Goal: Check status: Check status

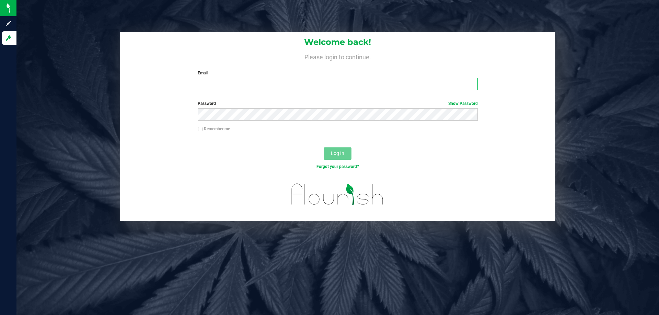
click at [288, 88] on input "Email" at bounding box center [338, 84] width 280 height 12
type input "[EMAIL_ADDRESS][DOMAIN_NAME]"
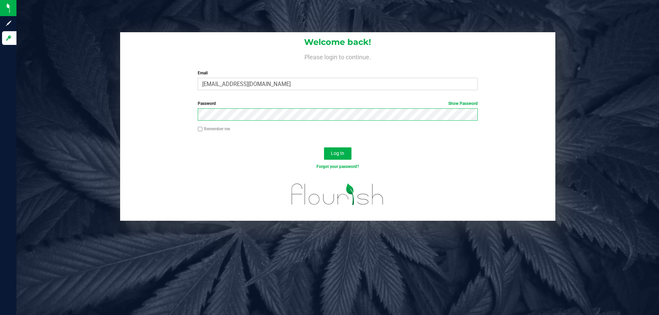
click at [324, 148] on button "Log In" at bounding box center [337, 154] width 27 height 12
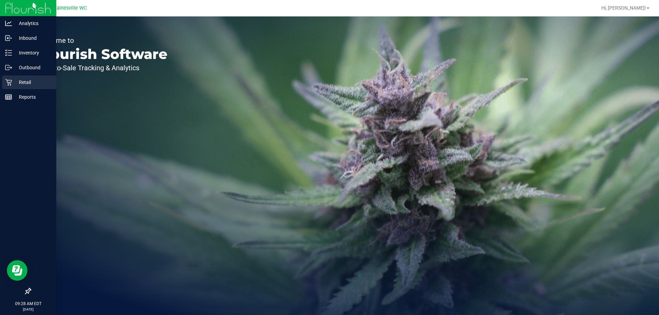
click at [14, 87] on div "Retail" at bounding box center [29, 83] width 54 height 14
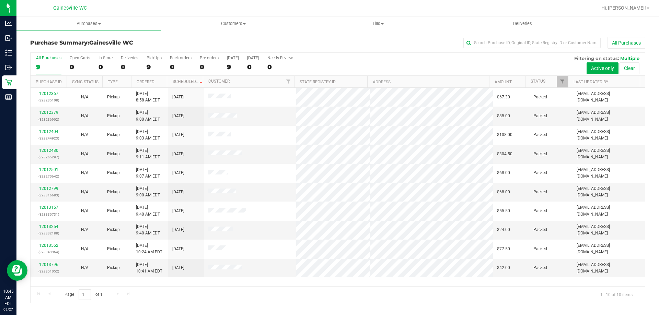
drag, startPoint x: 389, startPoint y: 39, endPoint x: 389, endPoint y: 44, distance: 5.5
click at [389, 42] on div "All Purchases" at bounding box center [440, 43] width 410 height 12
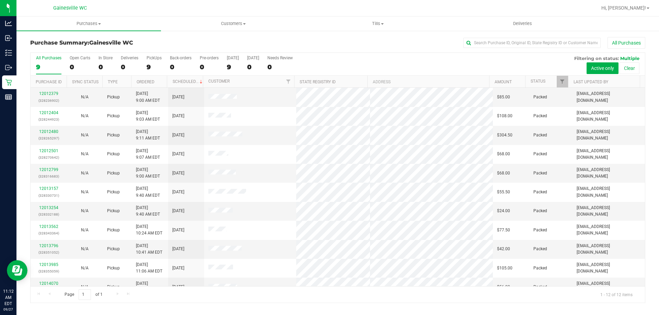
scroll to position [29, 0]
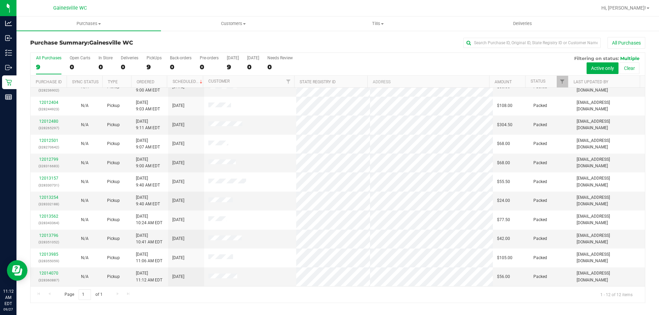
click at [383, 54] on div "All Purchases 9 Open Carts 0 In Store 0 Deliveries 0 PickUps 9 Back-orders 0 Pr…" at bounding box center [338, 55] width 614 height 5
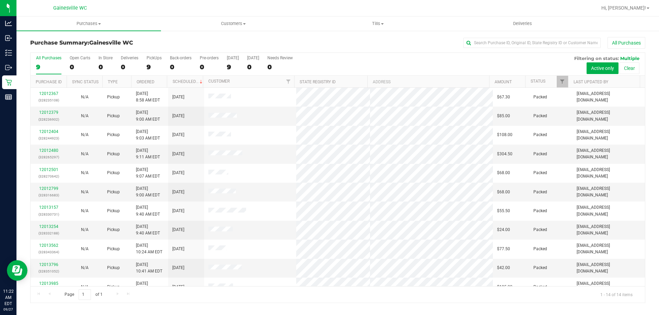
scroll to position [67, 0]
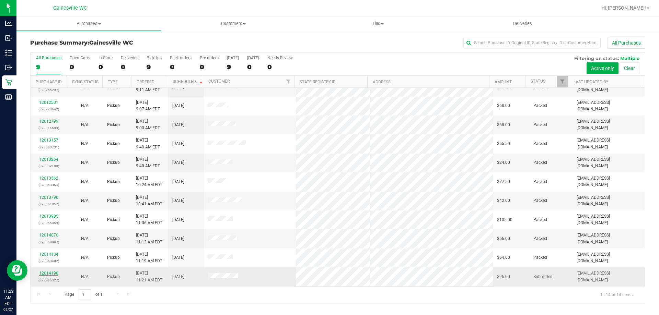
click at [50, 275] on link "12014190" at bounding box center [48, 273] width 19 height 5
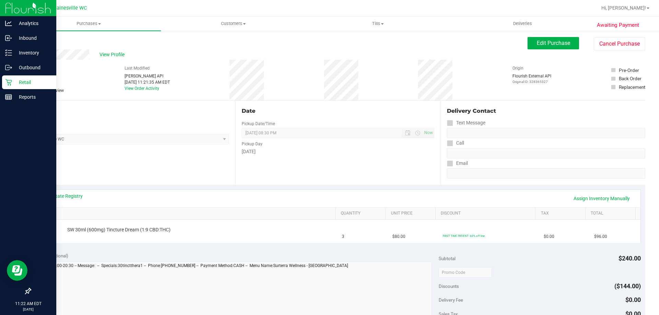
click at [18, 83] on p "Retail" at bounding box center [32, 82] width 41 height 8
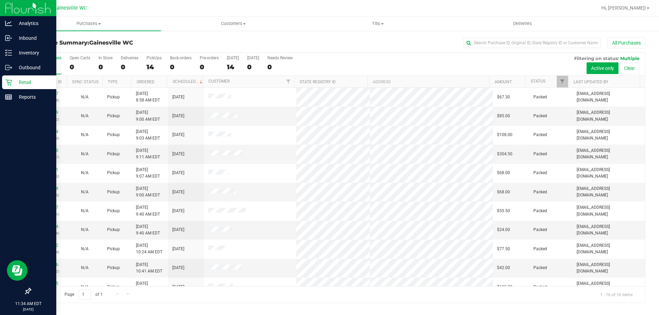
click at [3, 90] on link "Retail" at bounding box center [28, 83] width 56 height 15
click at [9, 91] on div "Reports" at bounding box center [29, 97] width 54 height 14
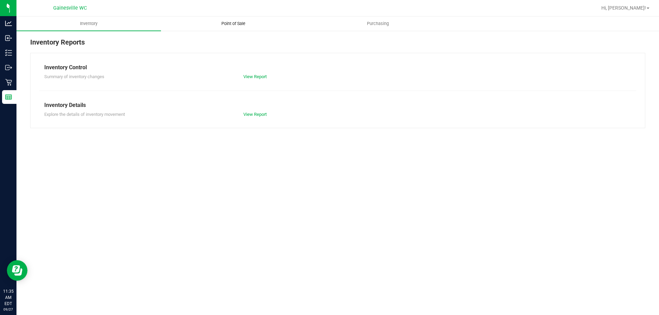
click at [245, 27] on uib-tab-heading "Point of Sale" at bounding box center [233, 24] width 144 height 14
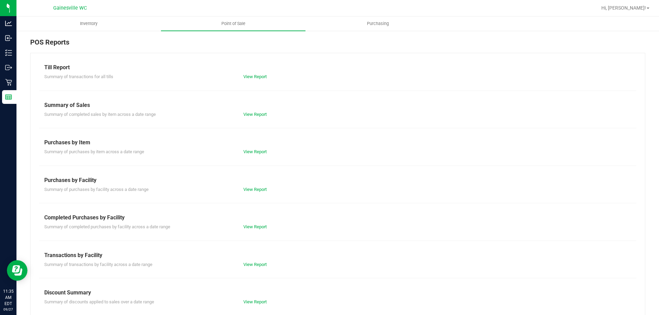
click at [249, 72] on div "Summary of transactions for all tills View Report" at bounding box center [337, 76] width 597 height 9
click at [251, 76] on link "View Report" at bounding box center [254, 76] width 23 height 5
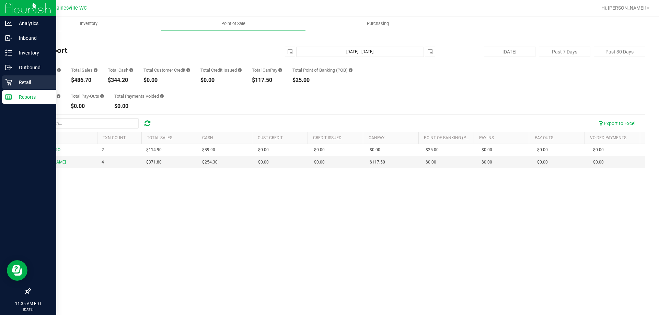
click at [11, 78] on div "Retail" at bounding box center [29, 83] width 54 height 14
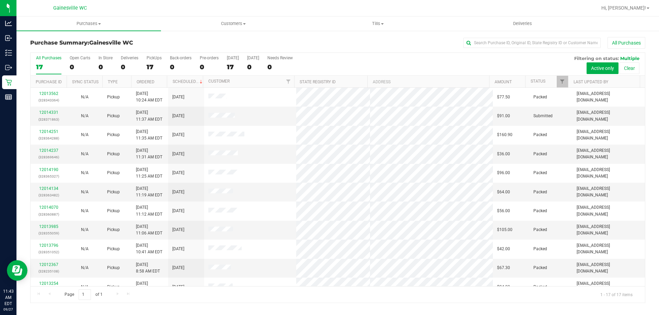
click at [346, 43] on div "All Purchases" at bounding box center [440, 43] width 410 height 12
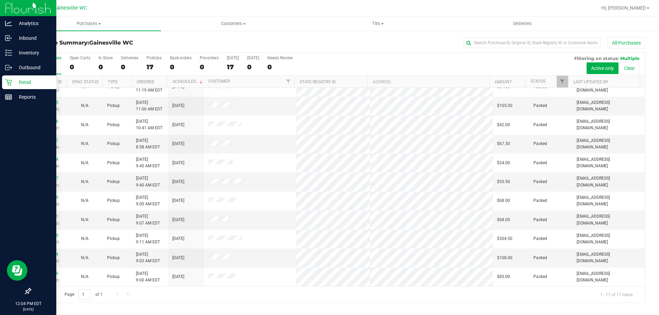
click at [10, 90] on link "Retail" at bounding box center [28, 83] width 56 height 15
click at [1, 96] on link "Reports" at bounding box center [28, 97] width 56 height 15
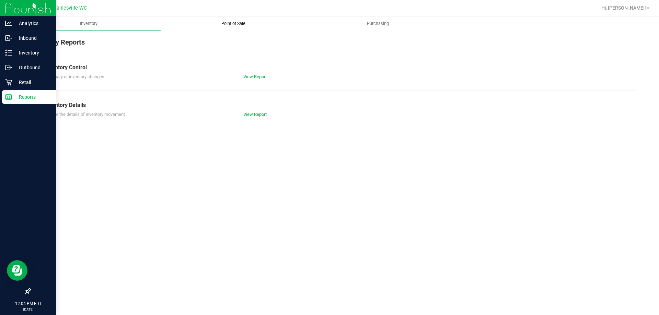
click at [243, 25] on span "Point of Sale" at bounding box center [233, 24] width 43 height 6
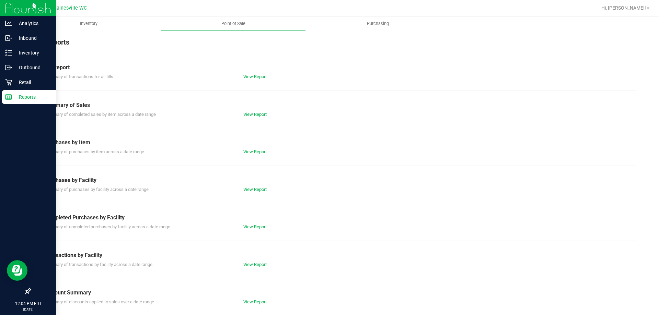
click at [261, 80] on div "View Report" at bounding box center [337, 76] width 199 height 7
click at [261, 77] on link "View Report" at bounding box center [254, 76] width 23 height 5
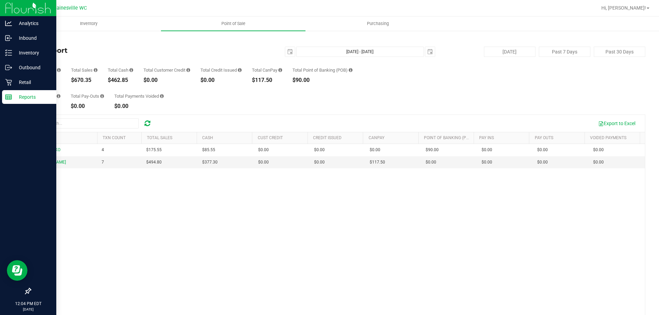
click at [332, 108] on div "Total Pay-Ins $0.00 Total Pay-Outs $0.00 Total Payments Voided $0.00" at bounding box center [337, 96] width 615 height 26
click at [13, 84] on p "Retail" at bounding box center [32, 82] width 41 height 8
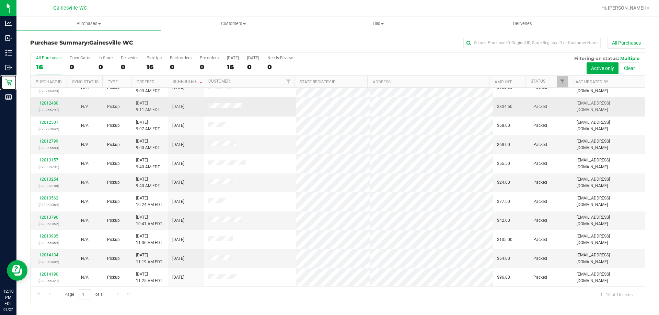
scroll to position [105, 0]
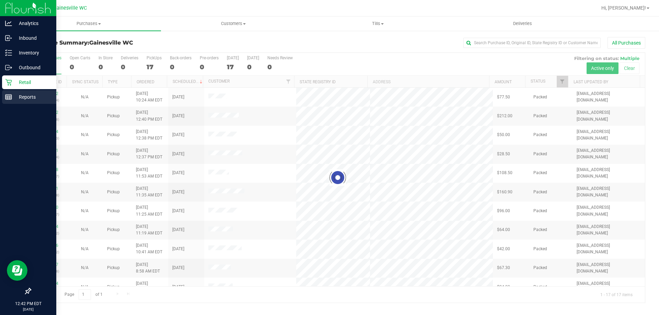
click at [12, 100] on icon at bounding box center [8, 97] width 7 height 7
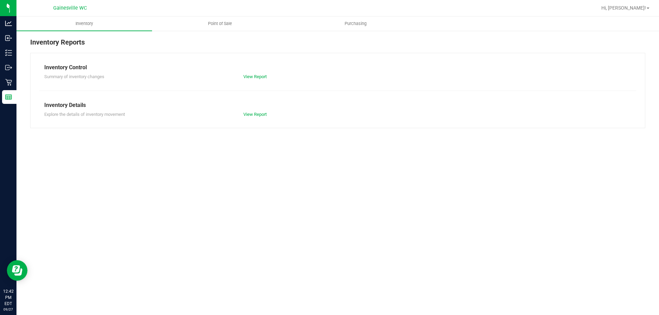
click at [228, 32] on div "Inventory Reports Inventory Control Summary of inventory changes View Report In…" at bounding box center [337, 82] width 643 height 105
click at [227, 28] on uib-tab-heading "Point of Sale" at bounding box center [219, 24] width 135 height 14
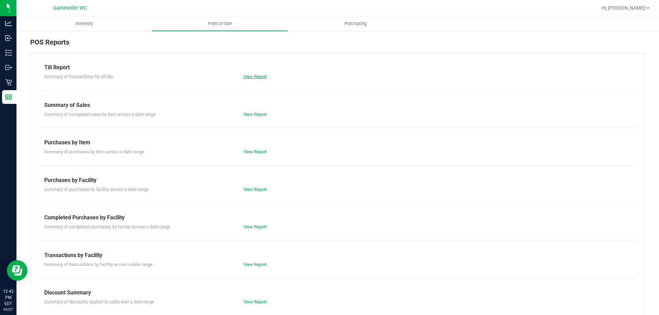
click at [257, 76] on link "View Report" at bounding box center [254, 76] width 23 height 5
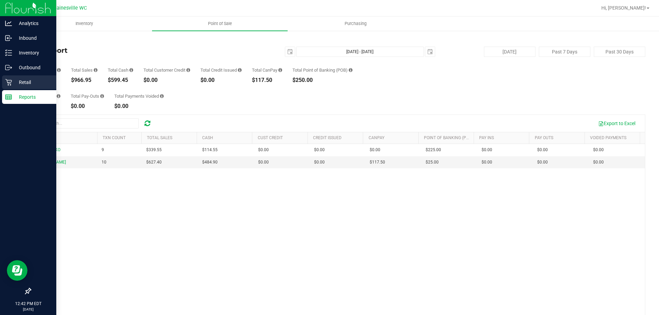
click at [16, 82] on p "Retail" at bounding box center [32, 82] width 41 height 8
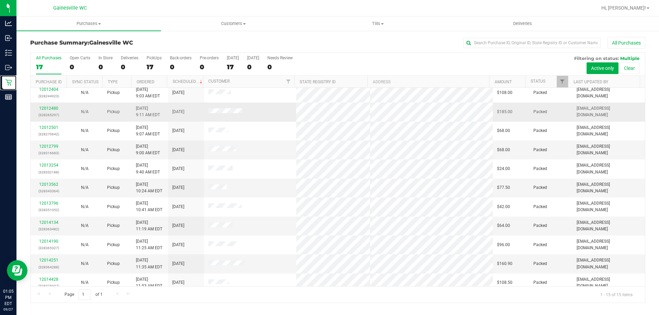
scroll to position [86, 0]
